Goal: Check status: Check status

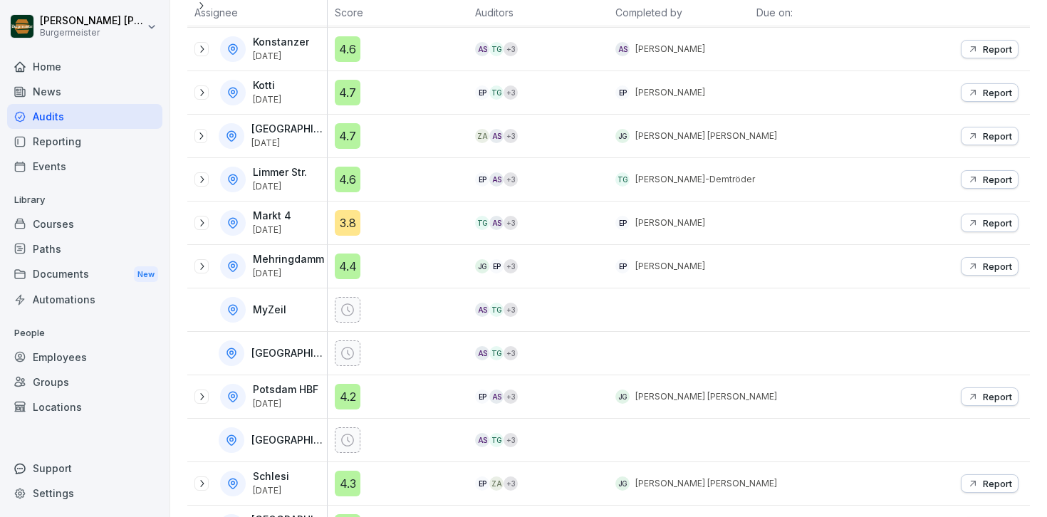
scroll to position [552, 0]
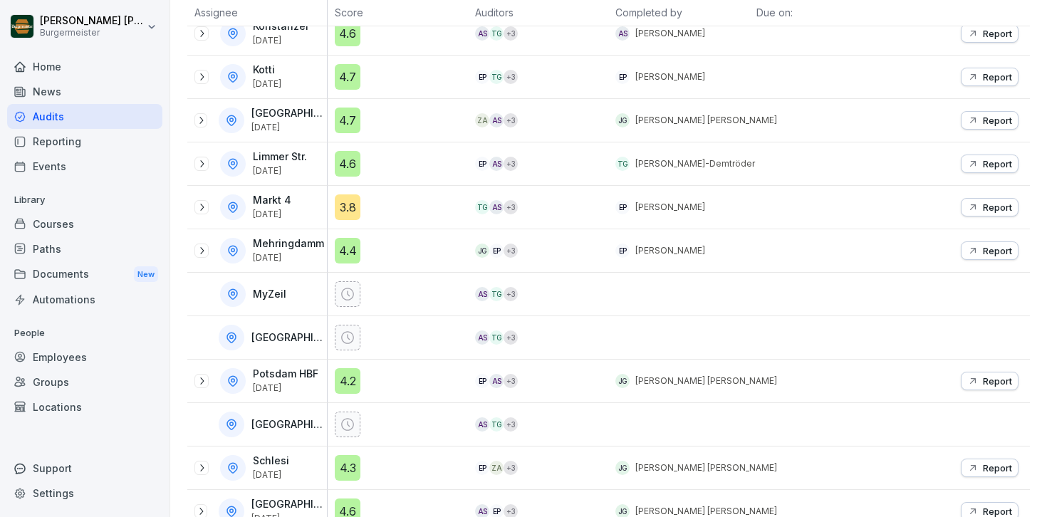
click at [204, 209] on icon at bounding box center [201, 207] width 11 height 11
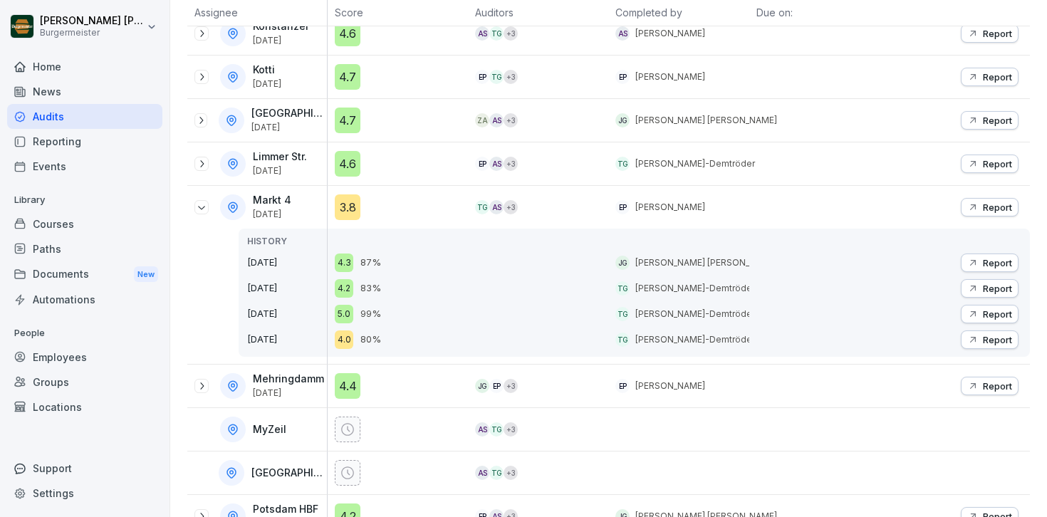
click at [201, 203] on icon at bounding box center [201, 207] width 11 height 11
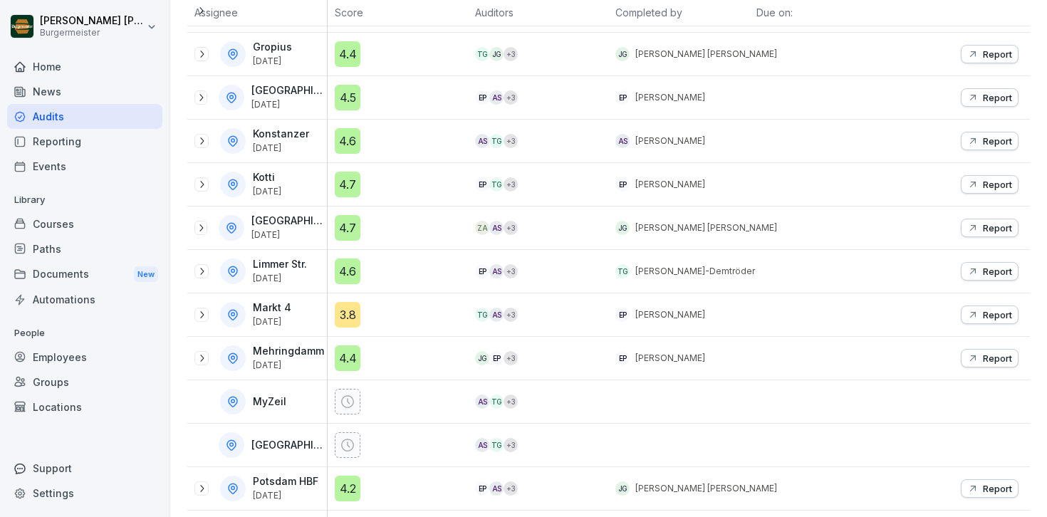
scroll to position [444, 0]
click at [201, 227] on icon at bounding box center [200, 228] width 11 height 11
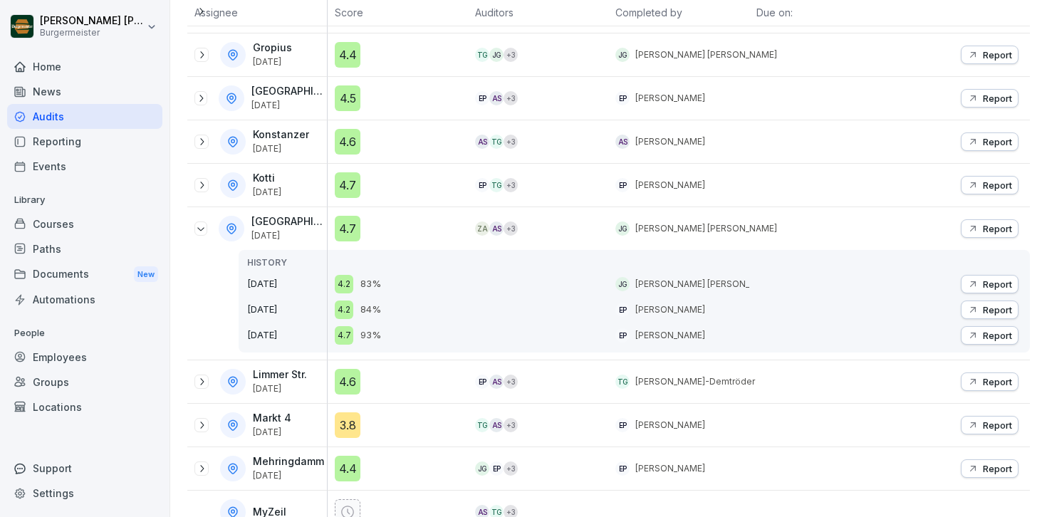
click at [201, 227] on icon at bounding box center [200, 228] width 11 height 11
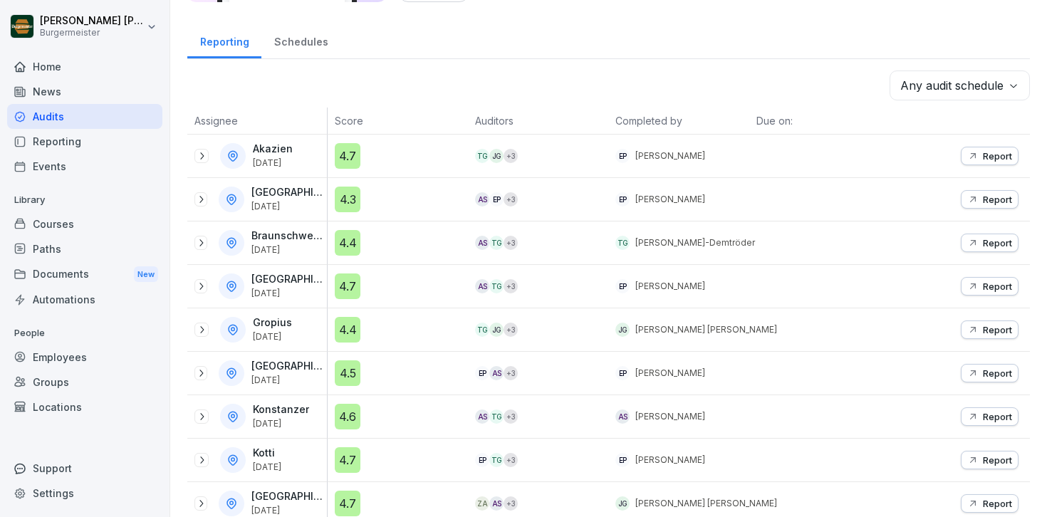
scroll to position [167, 0]
click at [301, 49] on div "Schedules" at bounding box center [300, 41] width 79 height 36
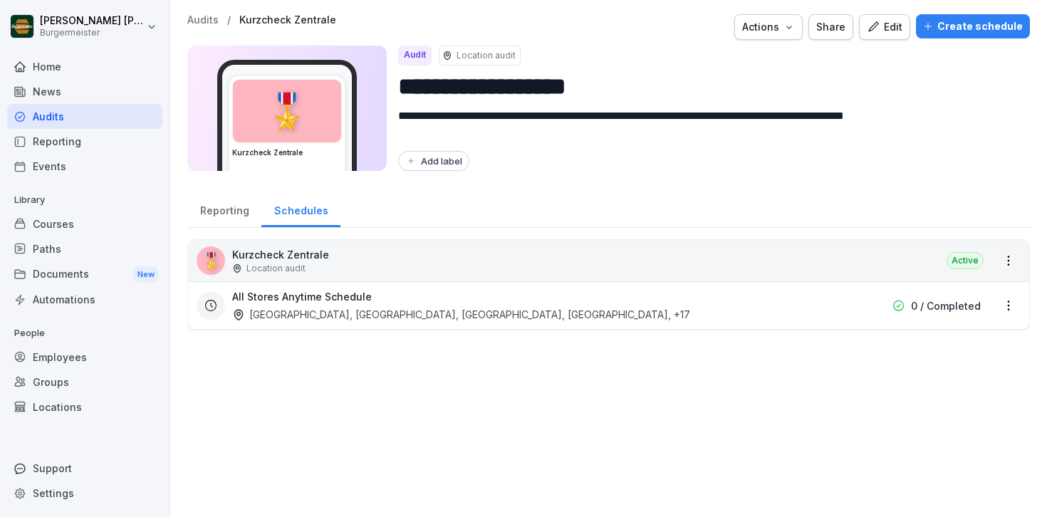
click at [206, 20] on p "Audits" at bounding box center [202, 20] width 31 height 12
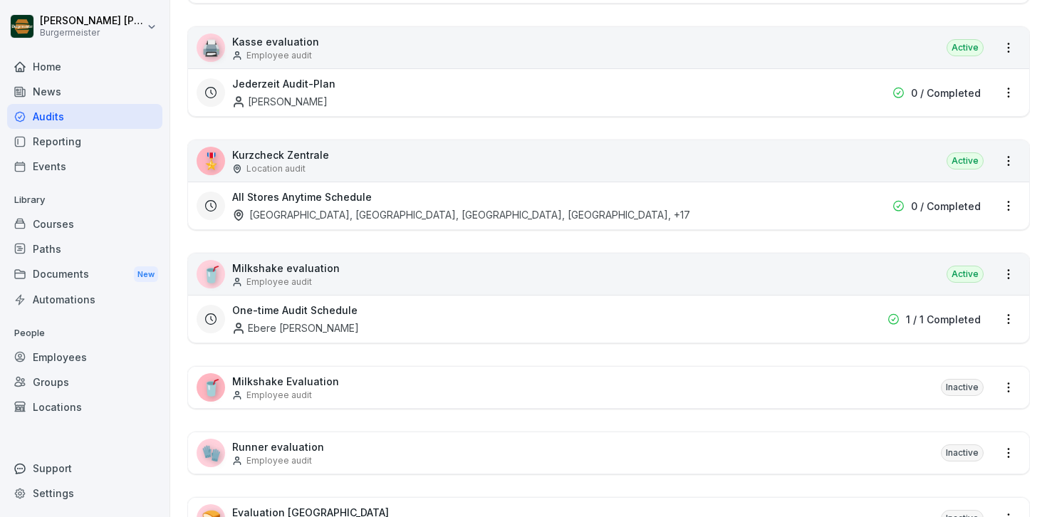
scroll to position [395, 0]
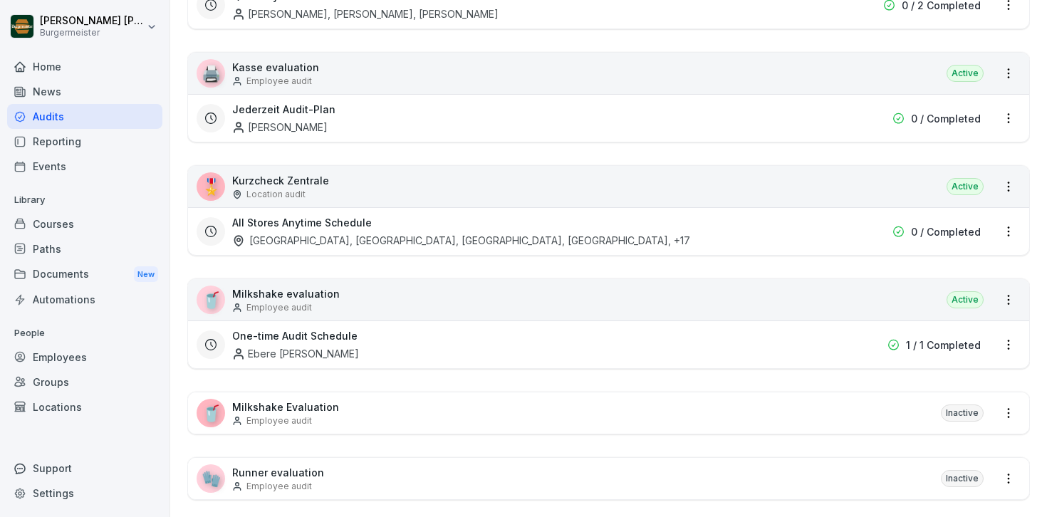
click at [286, 188] on p "Location audit" at bounding box center [275, 194] width 59 height 13
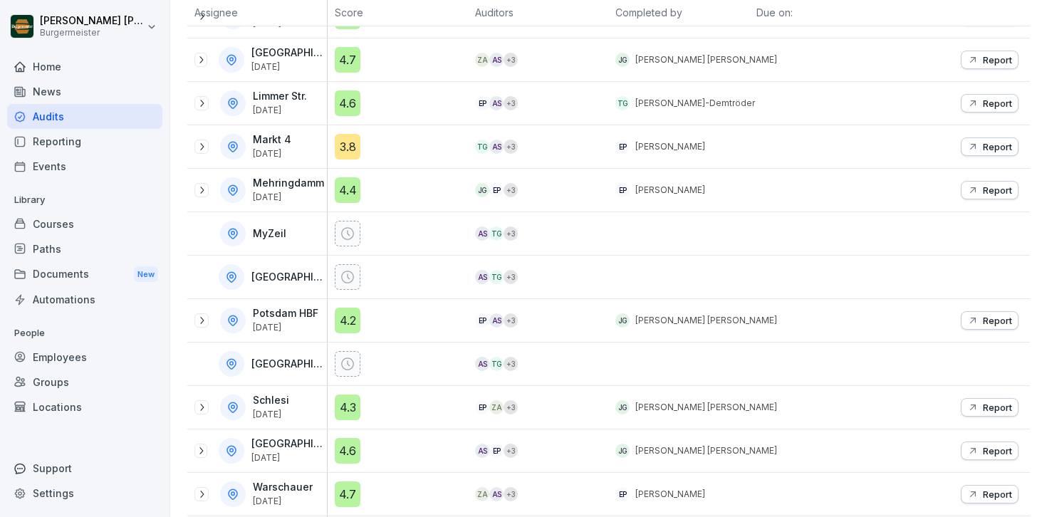
scroll to position [611, 0]
click at [348, 235] on icon at bounding box center [347, 235] width 13 height 13
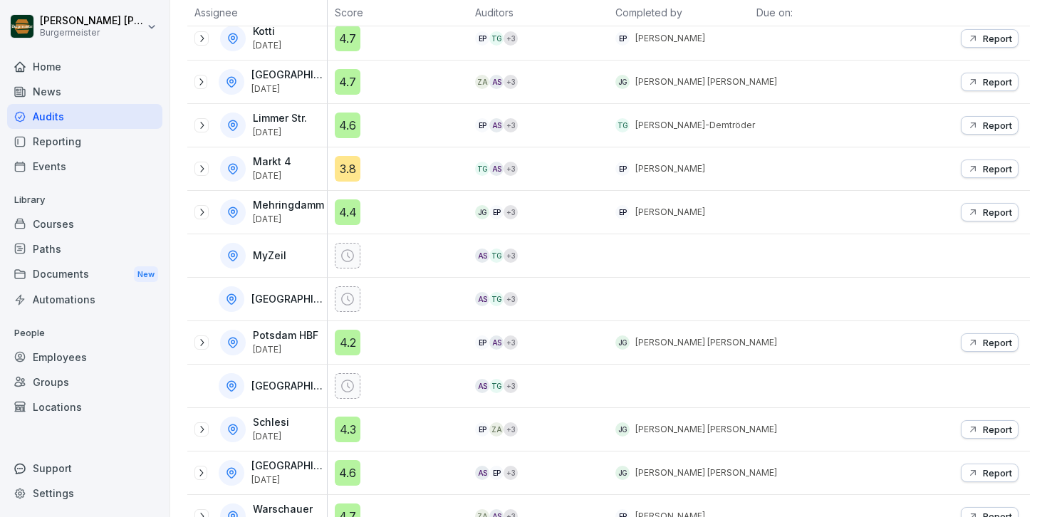
scroll to position [669, 0]
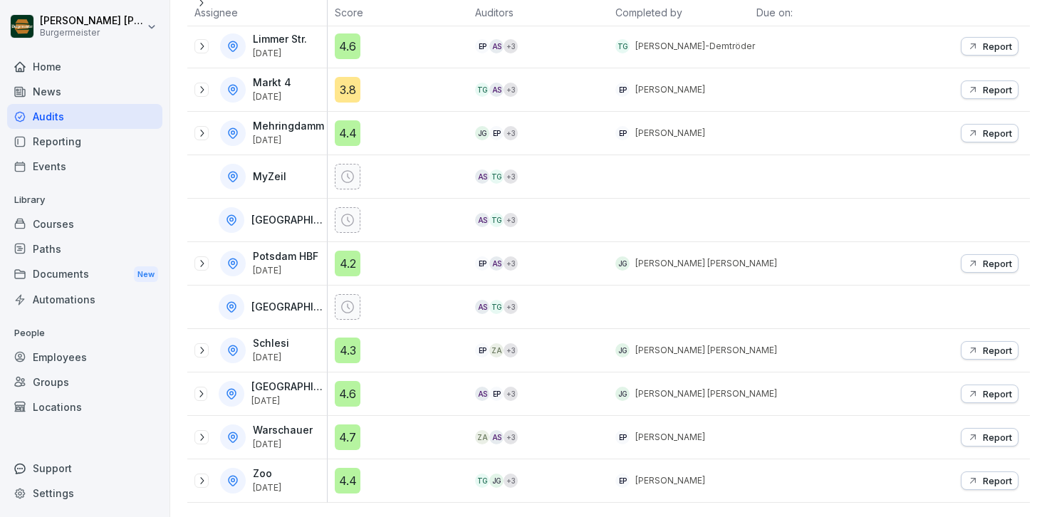
click at [273, 175] on p "MyZeil" at bounding box center [269, 177] width 33 height 12
click at [298, 175] on div "MyZeil" at bounding box center [260, 177] width 132 height 26
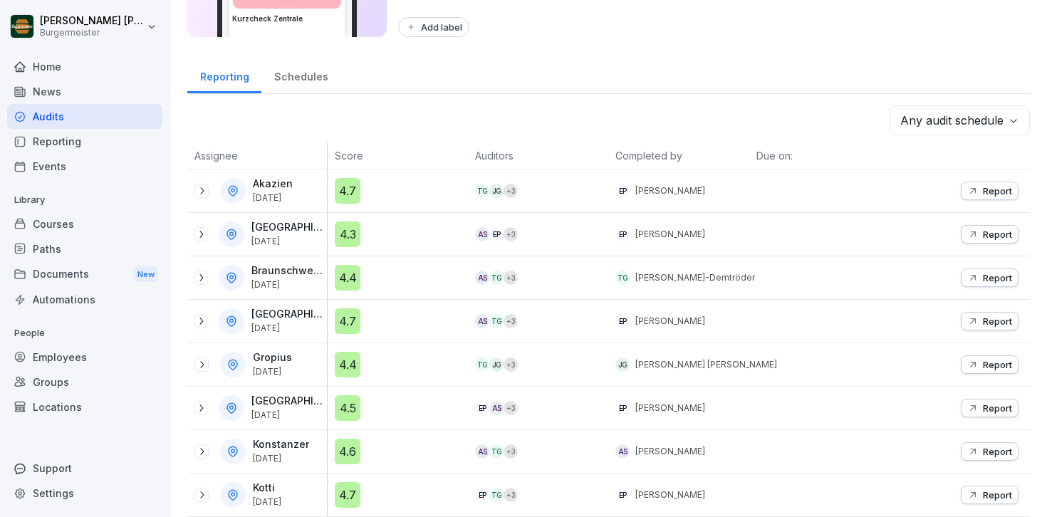
scroll to position [0, 0]
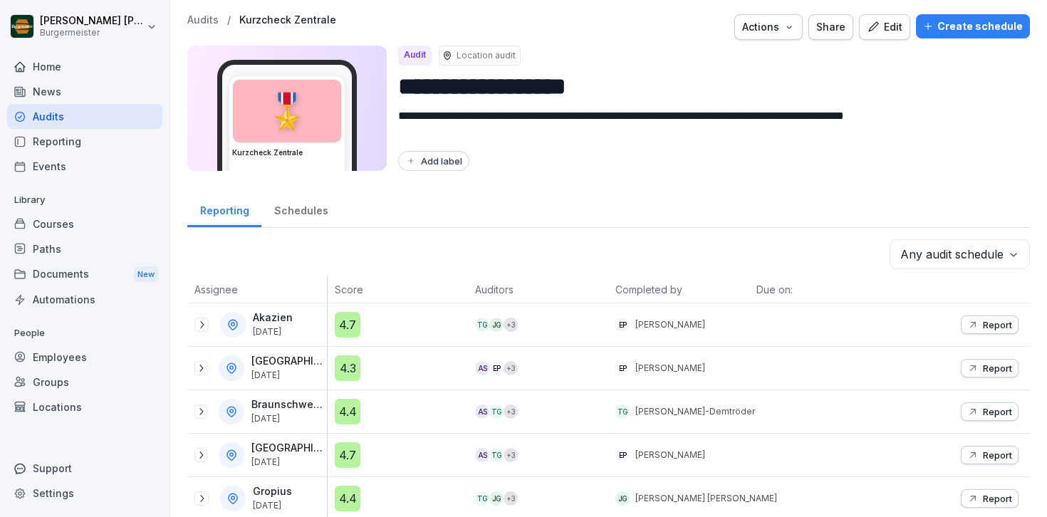
click at [301, 205] on div "Schedules" at bounding box center [300, 209] width 79 height 36
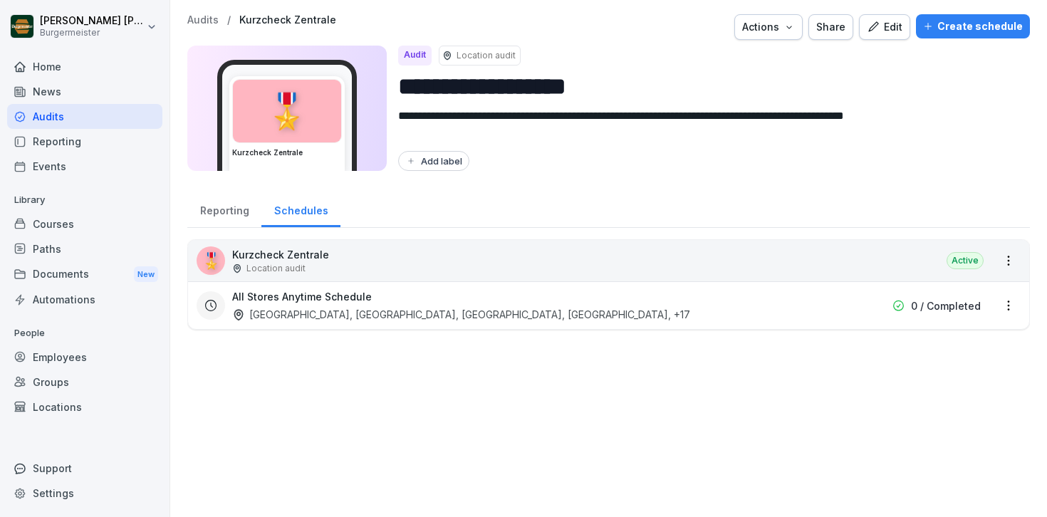
click at [230, 202] on div "Reporting" at bounding box center [224, 209] width 74 height 36
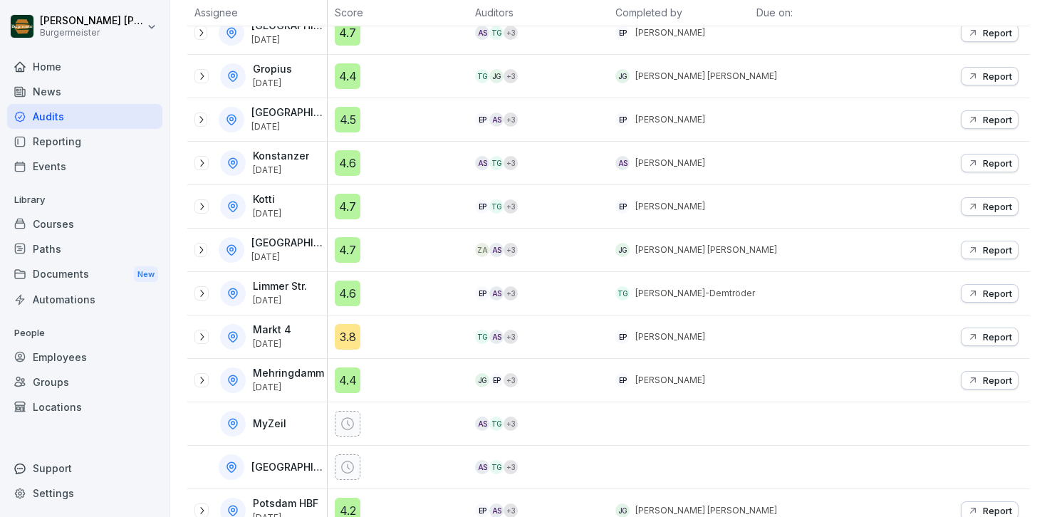
scroll to position [520, 0]
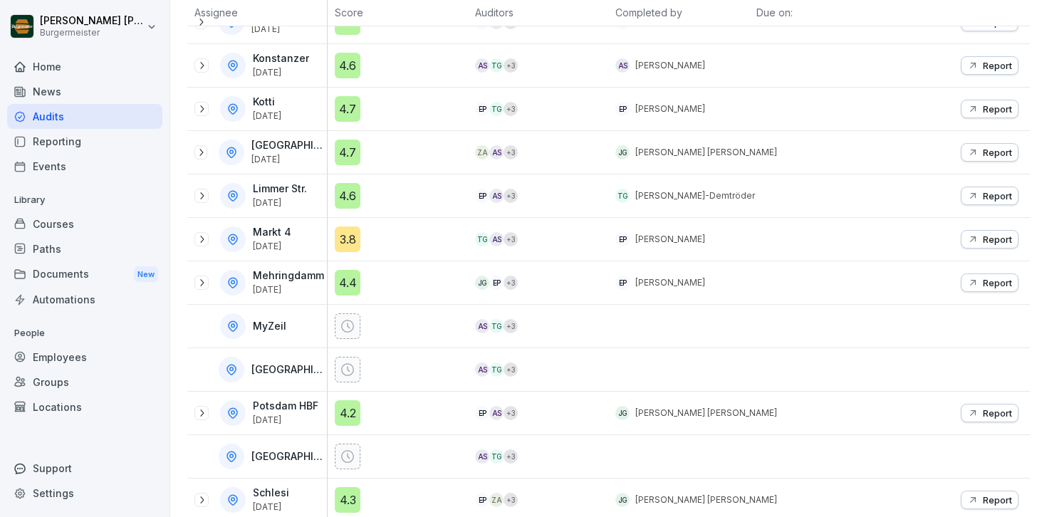
click at [345, 330] on icon at bounding box center [347, 326] width 14 height 14
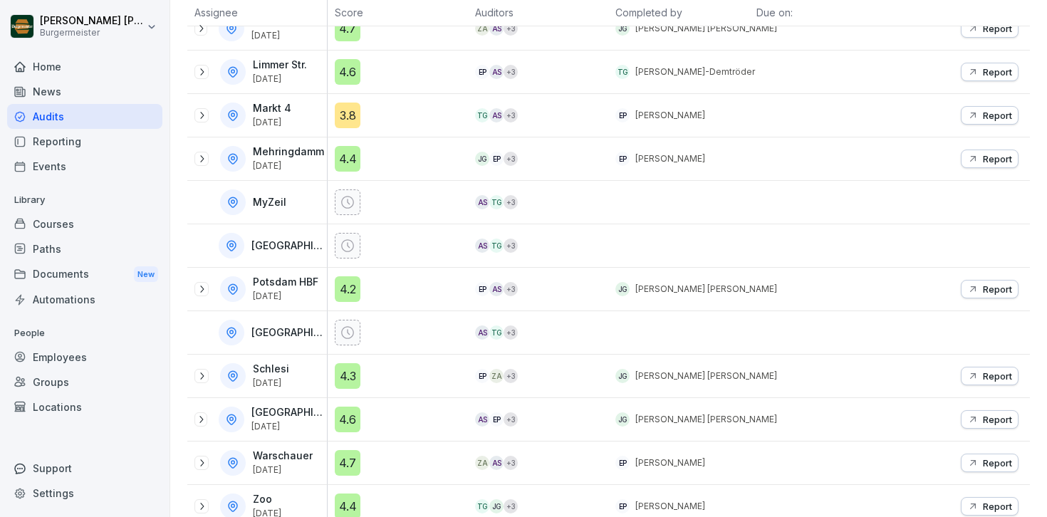
scroll to position [669, 0]
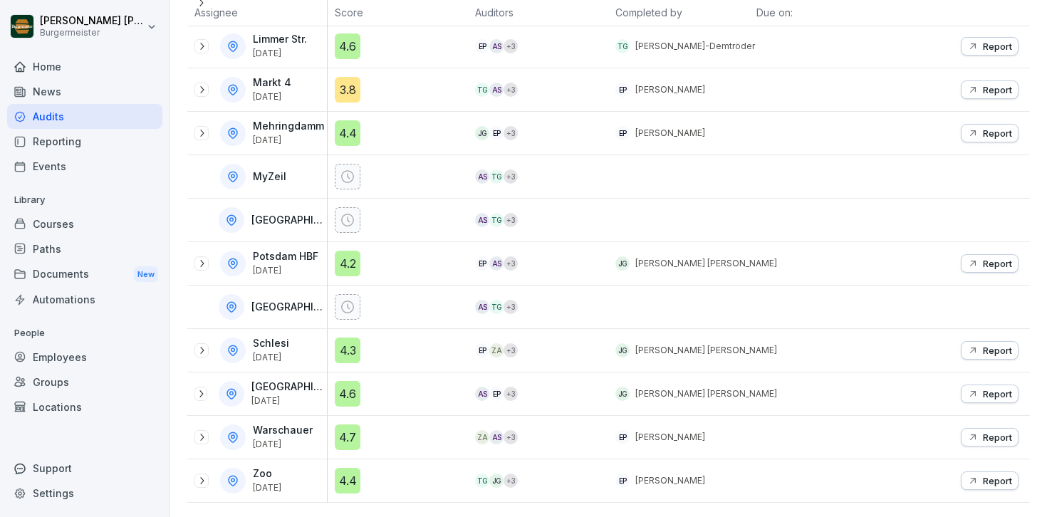
click at [199, 476] on icon at bounding box center [201, 480] width 11 height 11
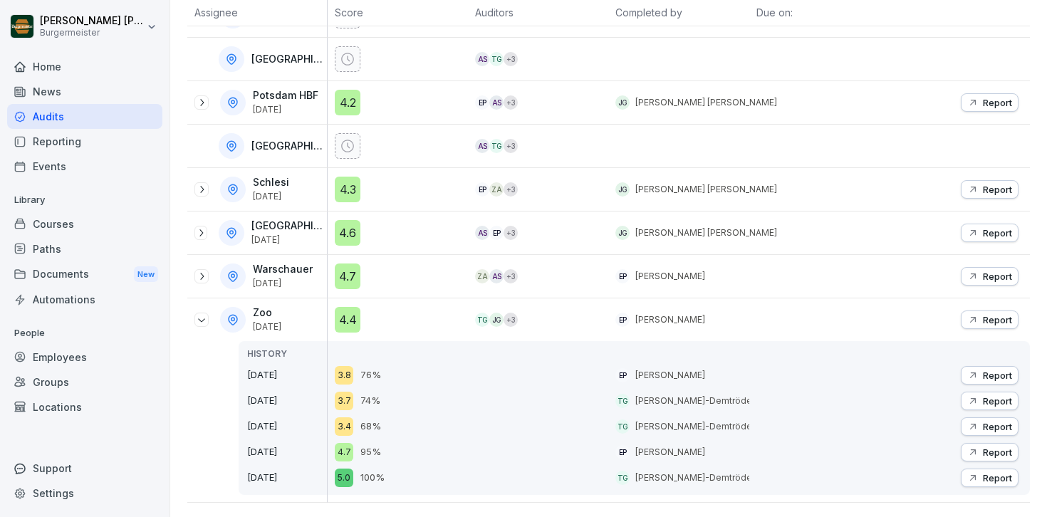
scroll to position [830, 0]
click at [203, 228] on icon at bounding box center [200, 233] width 11 height 11
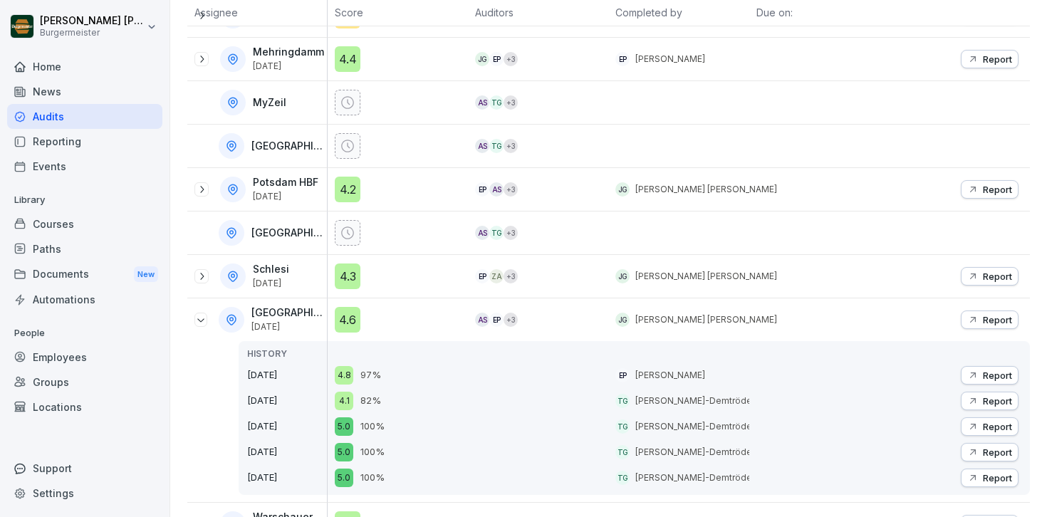
scroll to position [730, 0]
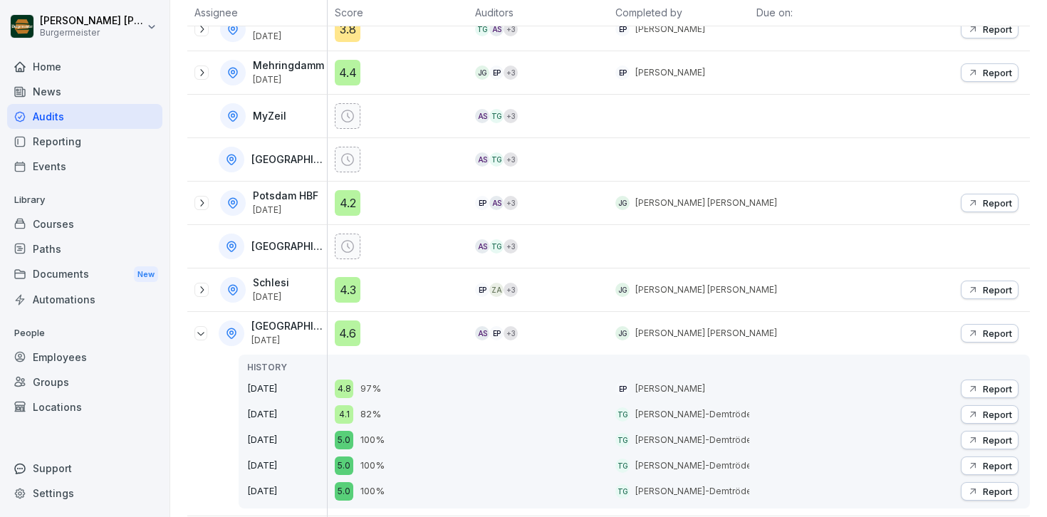
click at [203, 194] on div "Potsdam HBF [DATE]" at bounding box center [260, 203] width 132 height 26
click at [203, 207] on icon at bounding box center [201, 202] width 11 height 11
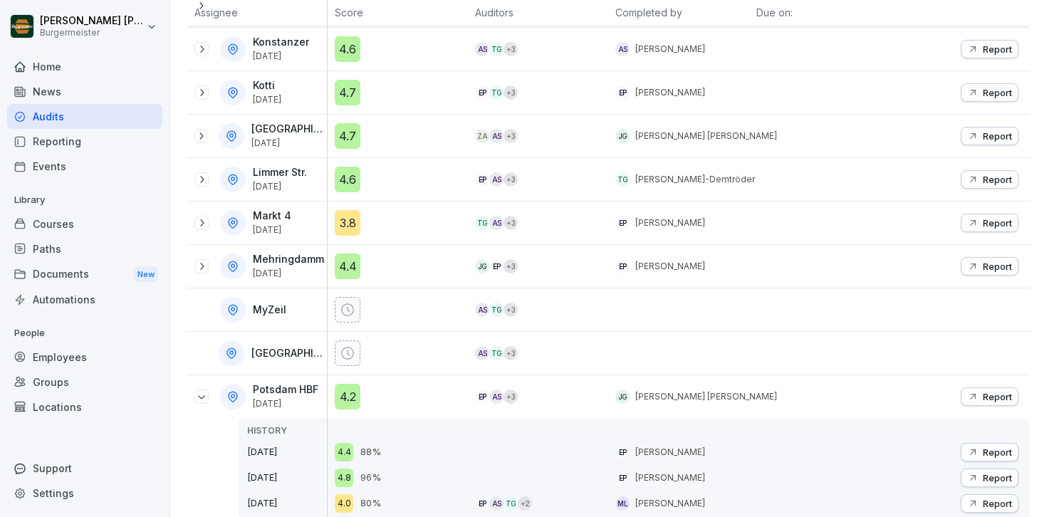
scroll to position [531, 0]
